Goal: Task Accomplishment & Management: Use online tool/utility

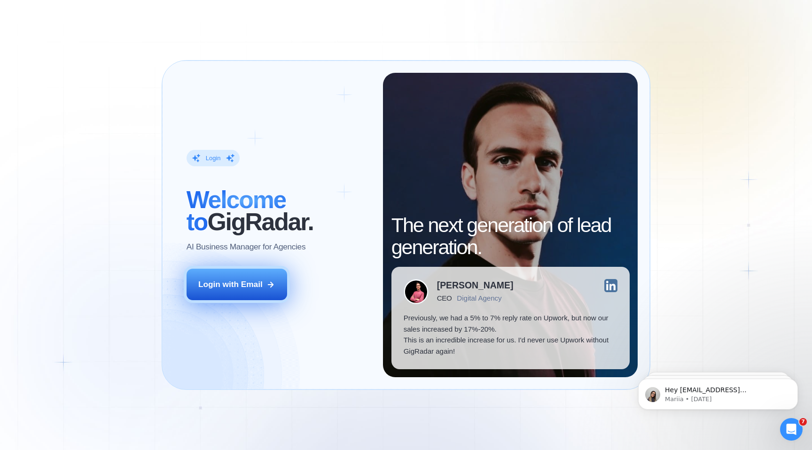
click at [269, 286] on icon at bounding box center [270, 284] width 8 height 8
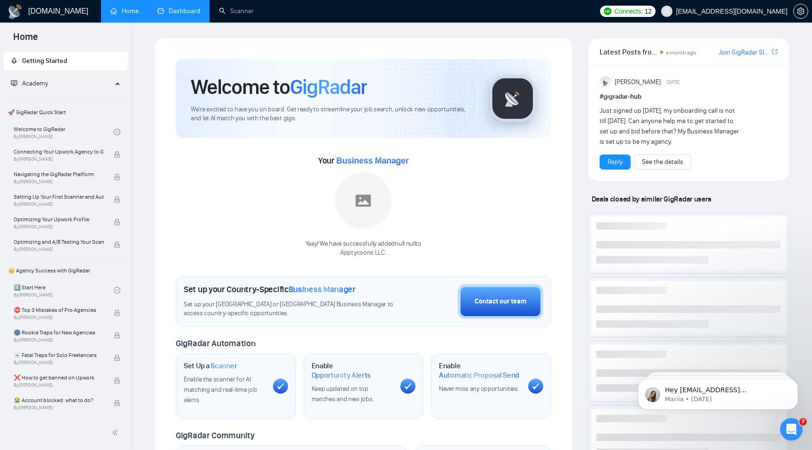
click at [157, 7] on link "Dashboard" at bounding box center [178, 11] width 43 height 8
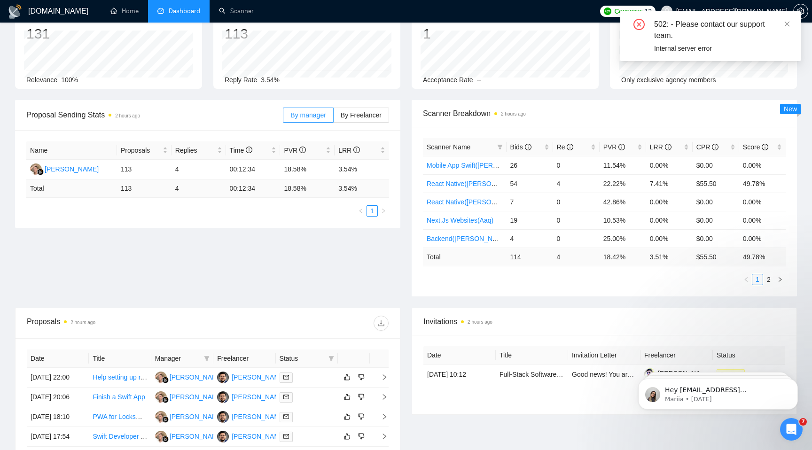
scroll to position [66, 0]
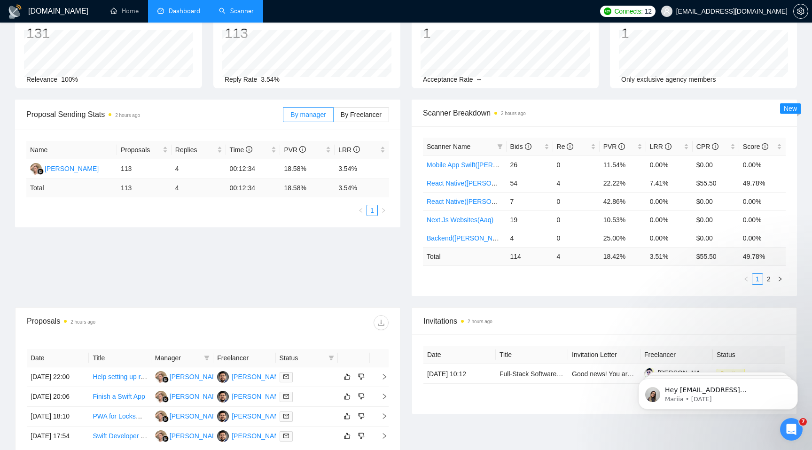
click at [219, 15] on link "Scanner" at bounding box center [236, 11] width 35 height 8
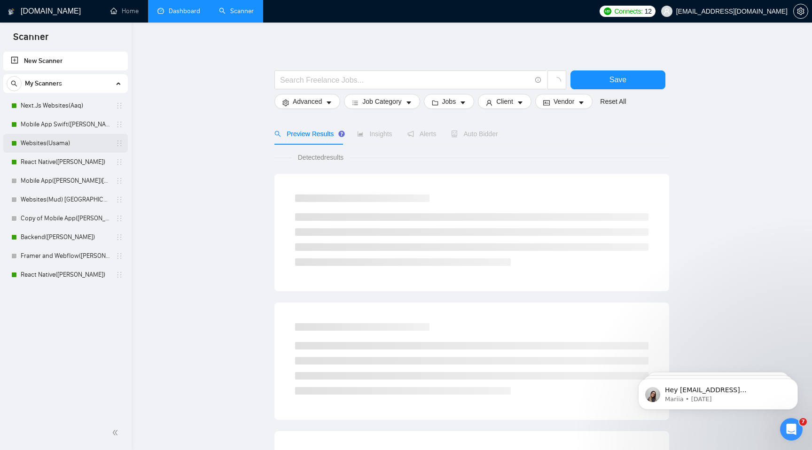
click at [92, 145] on link "Websites(Usama)" at bounding box center [65, 143] width 89 height 19
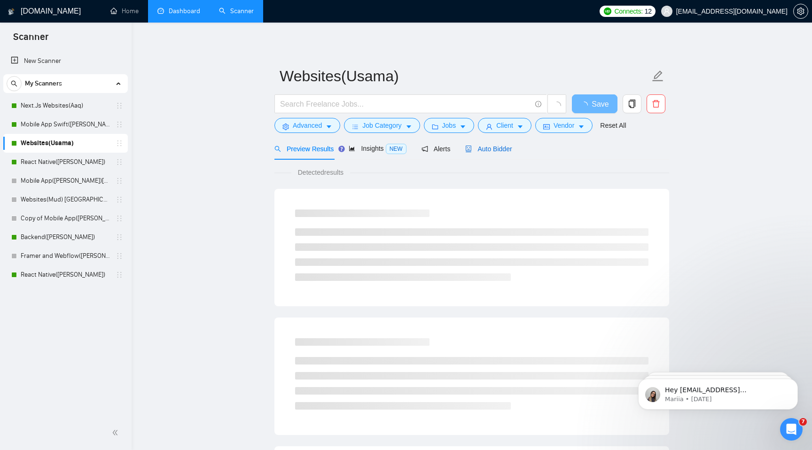
click at [474, 150] on span "Auto Bidder" at bounding box center [488, 149] width 46 height 8
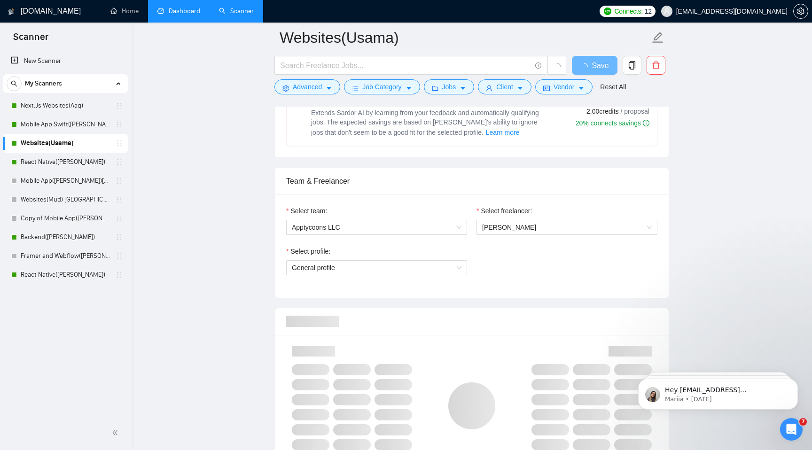
scroll to position [84, 0]
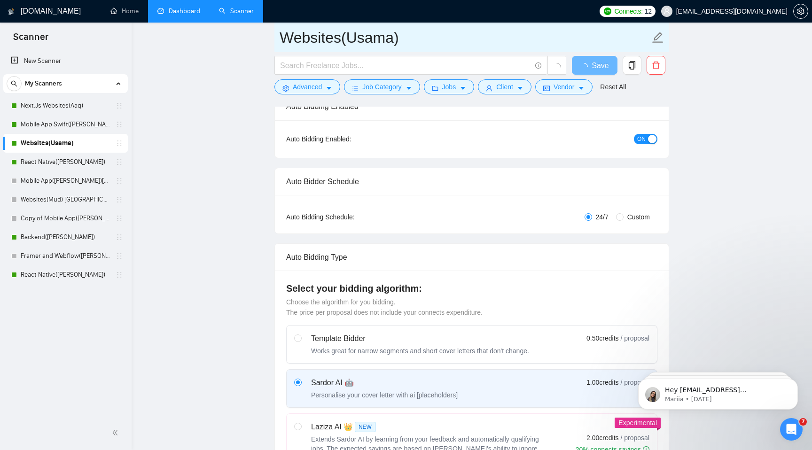
click at [384, 38] on input "Websites(Usama)" at bounding box center [464, 37] width 370 height 23
drag, startPoint x: 393, startPoint y: 40, endPoint x: 346, endPoint y: 40, distance: 47.0
click at [346, 40] on input "Websites(Usama)" at bounding box center [464, 37] width 370 height 23
type input "Websites([PERSON_NAME])"
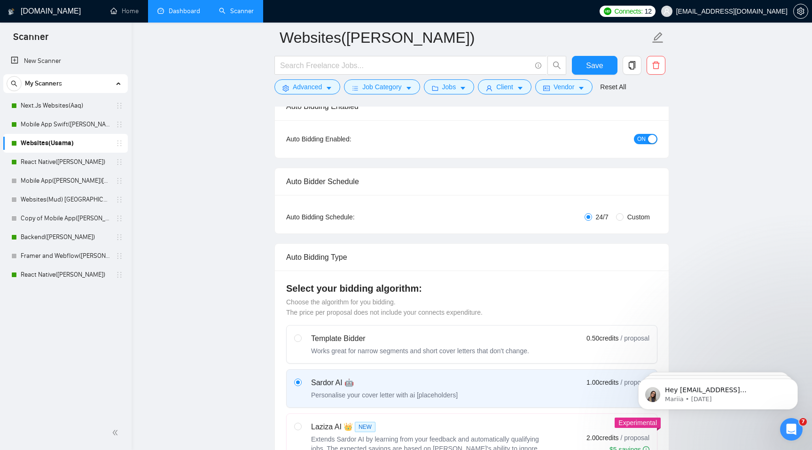
click at [609, 64] on button "Save" at bounding box center [595, 65] width 46 height 19
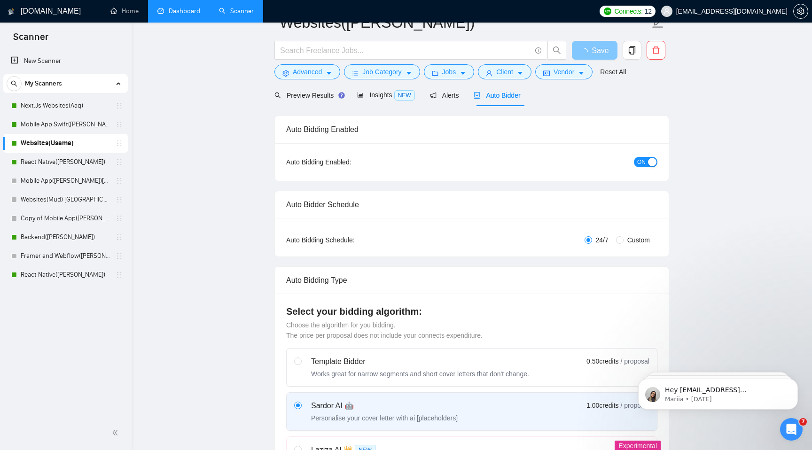
scroll to position [0, 0]
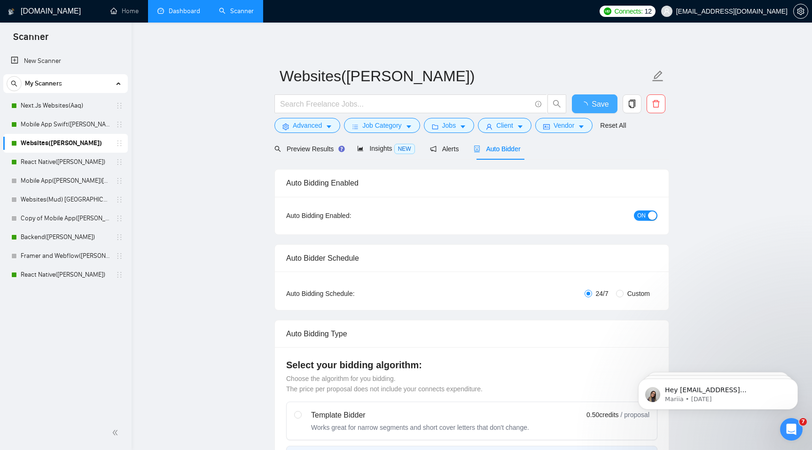
checkbox input "true"
click at [77, 210] on link "Copy of Mobile App([PERSON_NAME])" at bounding box center [65, 218] width 89 height 19
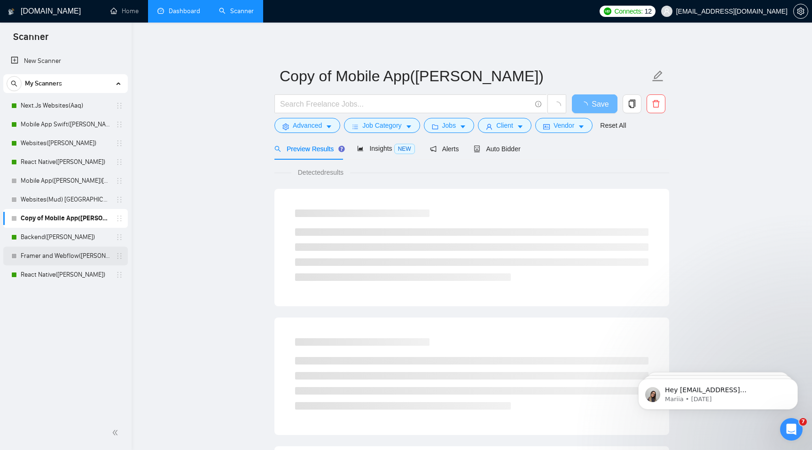
click at [87, 256] on link "Framer and Webflow([PERSON_NAME])" at bounding box center [65, 256] width 89 height 19
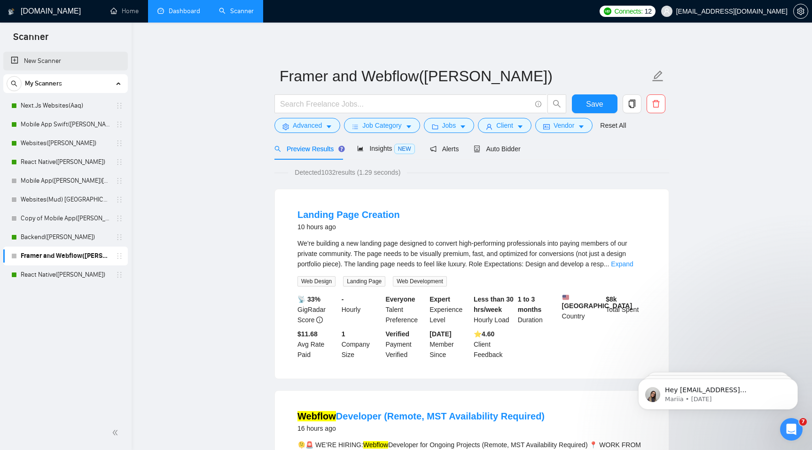
click at [37, 64] on link "New Scanner" at bounding box center [65, 61] width 109 height 19
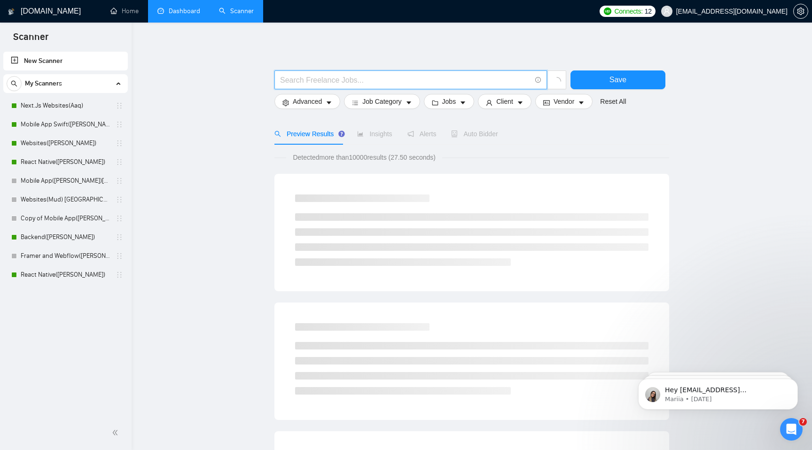
click at [351, 81] on input "text" at bounding box center [405, 80] width 251 height 12
type input "retell"
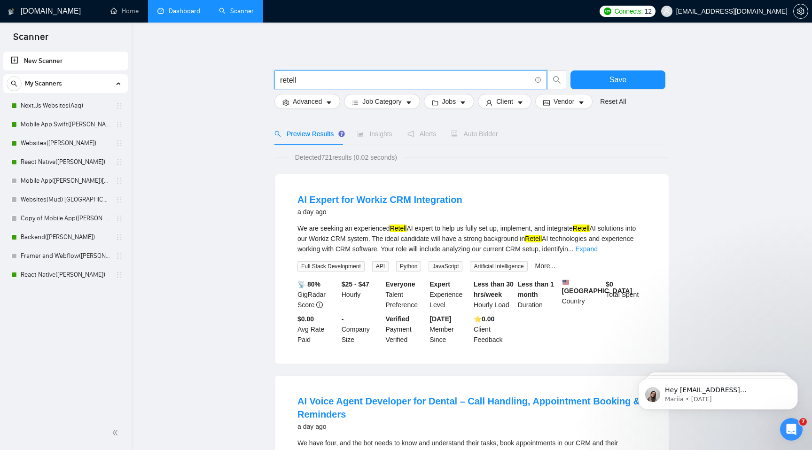
click at [502, 81] on input "retell" at bounding box center [405, 80] width 251 height 12
click at [597, 247] on link "Expand" at bounding box center [586, 249] width 22 height 8
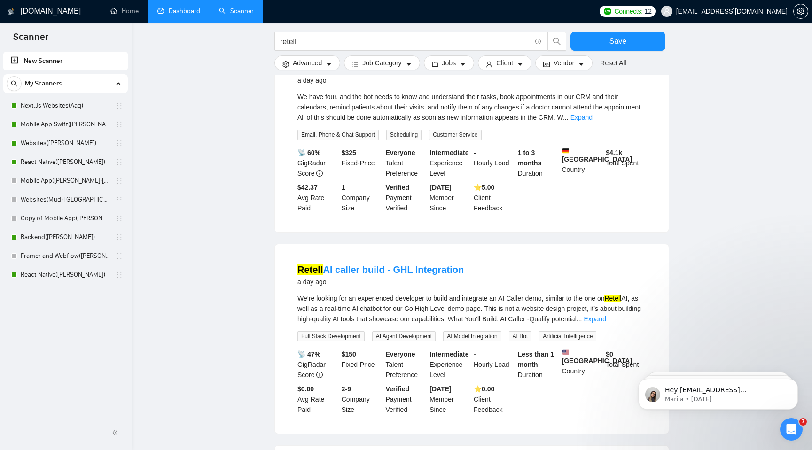
scroll to position [368, 0]
click at [592, 120] on link "Expand" at bounding box center [581, 117] width 22 height 8
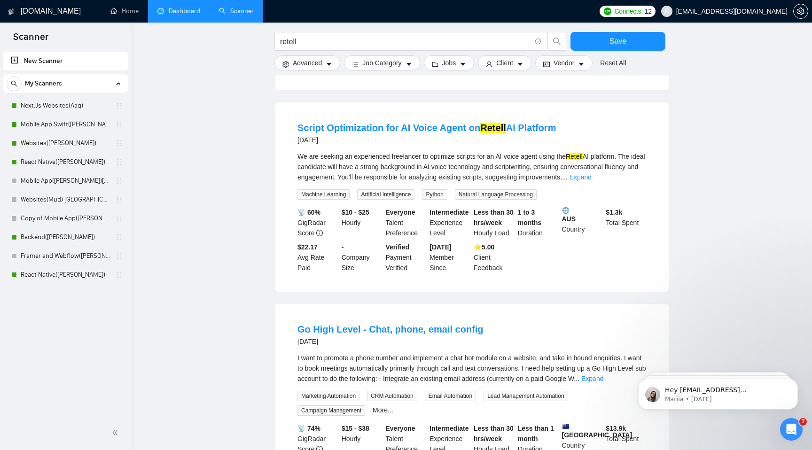
scroll to position [784, 0]
click at [591, 179] on link "Expand" at bounding box center [580, 176] width 22 height 8
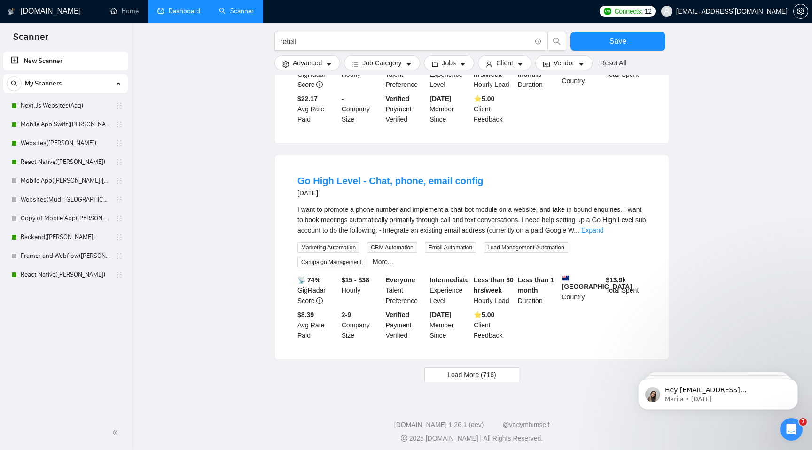
scroll to position [952, 0]
click at [474, 379] on span "Load More (716)" at bounding box center [471, 374] width 49 height 10
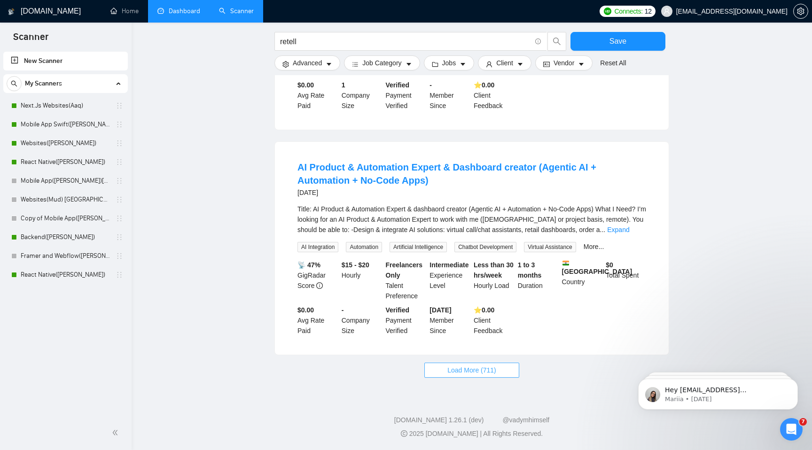
scroll to position [2044, 0]
click at [497, 372] on button "Load More (711)" at bounding box center [471, 370] width 95 height 15
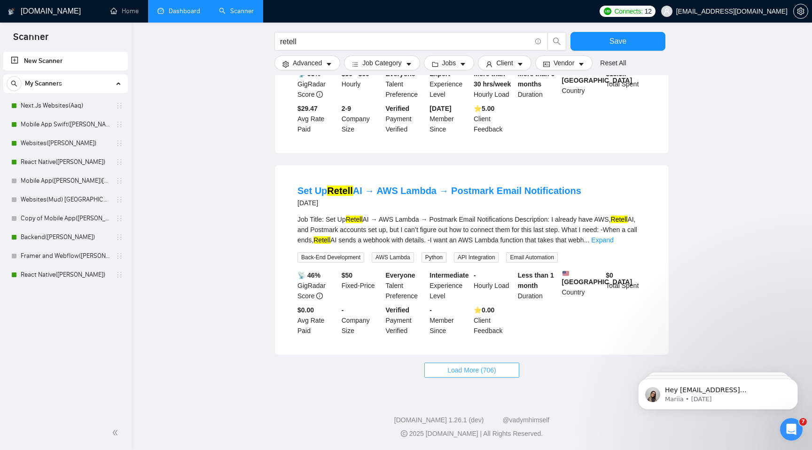
scroll to position [3050, 0]
click at [488, 365] on span "Load More (706)" at bounding box center [471, 370] width 49 height 10
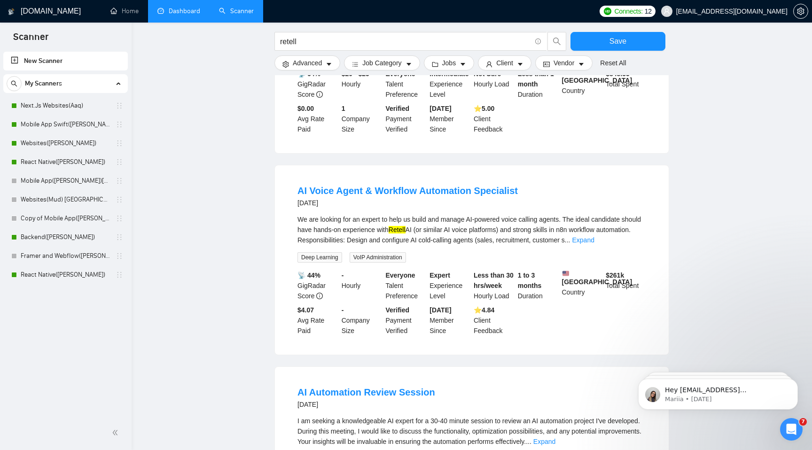
scroll to position [3802, 0]
click at [594, 242] on link "Expand" at bounding box center [583, 239] width 22 height 8
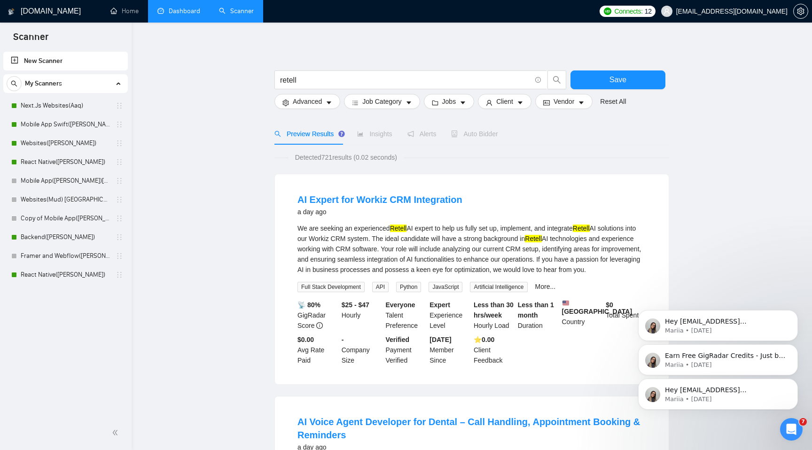
scroll to position [4, 0]
